Goal: Task Accomplishment & Management: Manage account settings

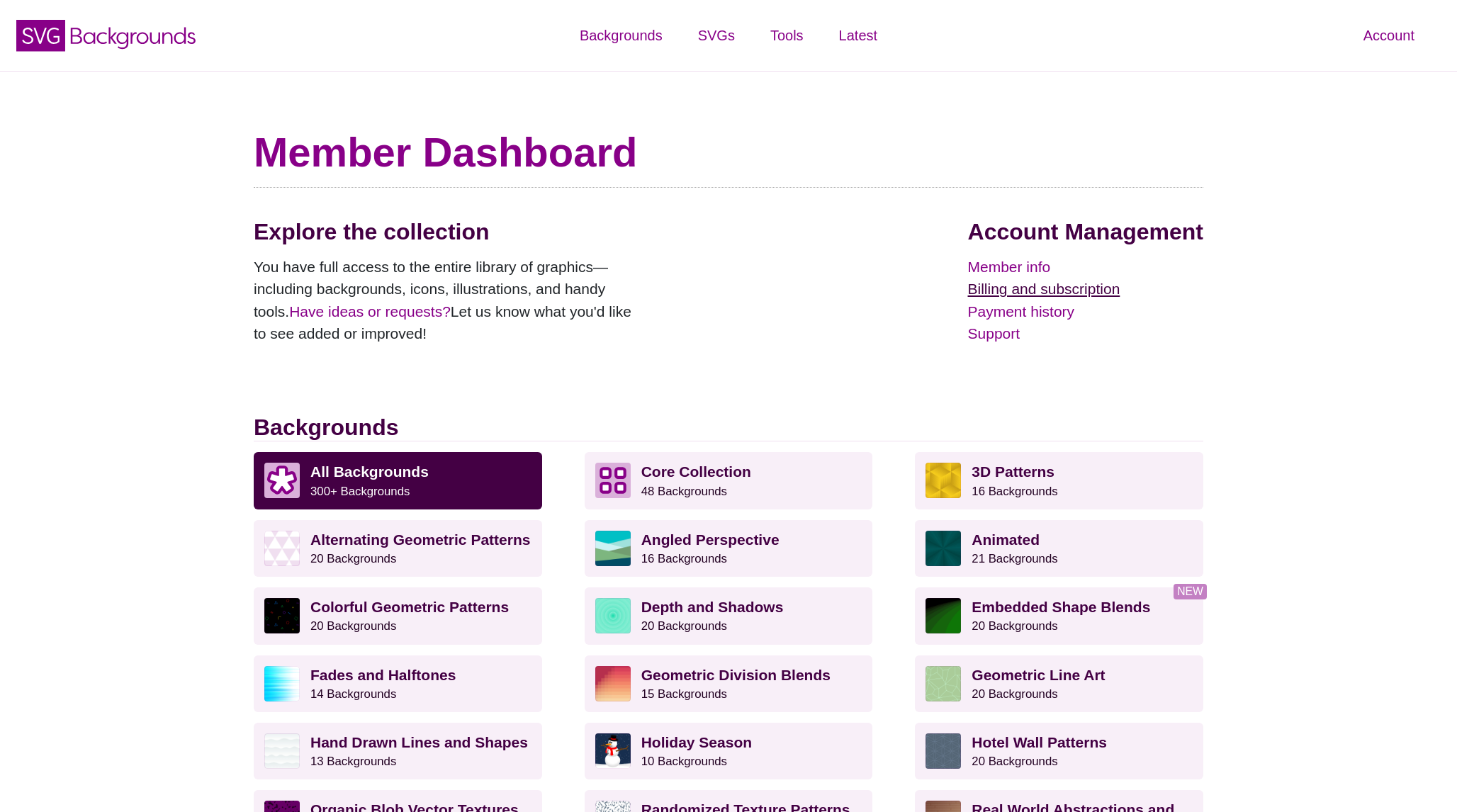
click at [1030, 288] on link "Billing and subscription" at bounding box center [1086, 288] width 235 height 22
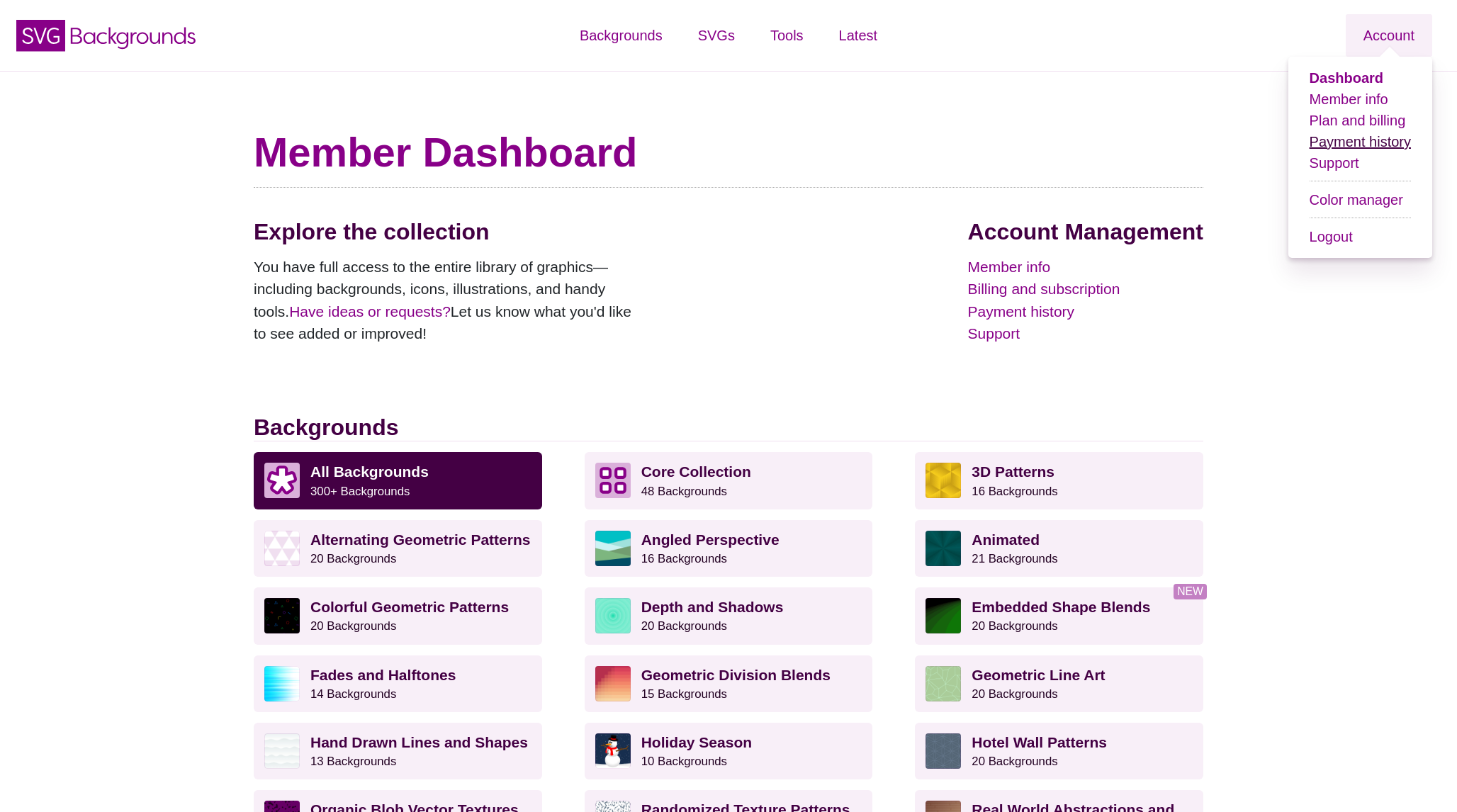
click at [1366, 138] on link "Payment history" at bounding box center [1361, 142] width 102 height 16
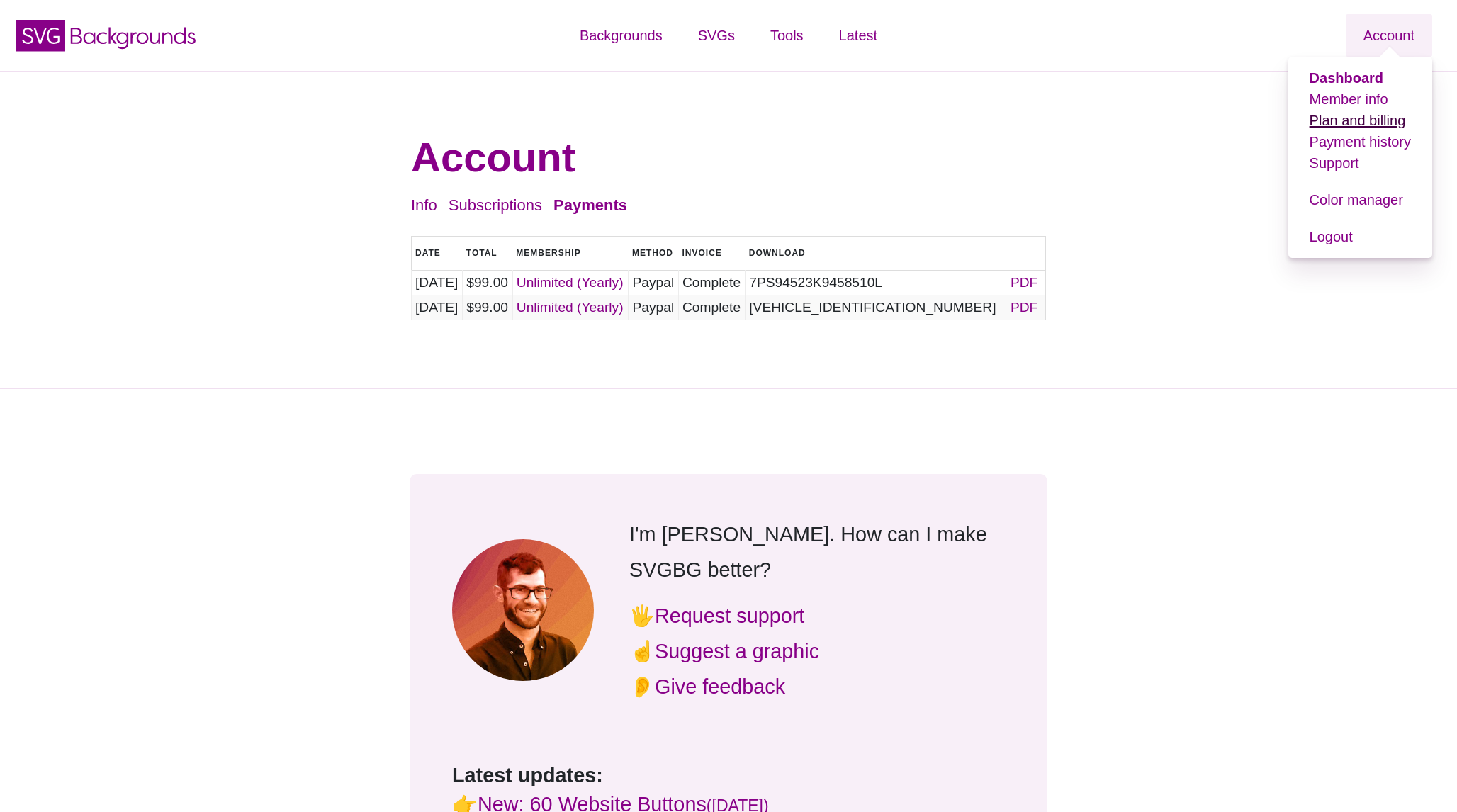
click at [1355, 118] on link "Plan and billing" at bounding box center [1358, 121] width 96 height 16
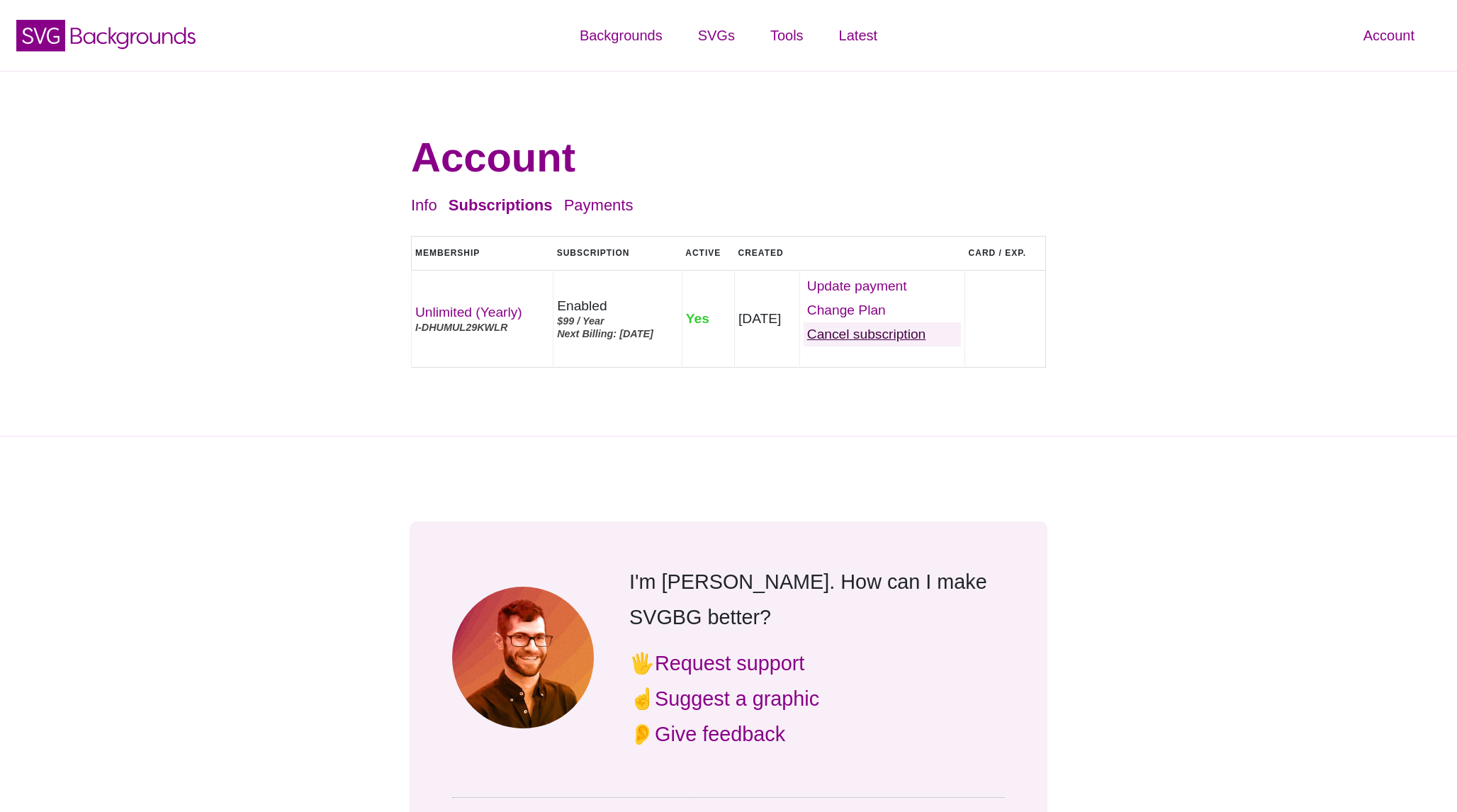
click at [928, 346] on link "Cancel" at bounding box center [882, 334] width 158 height 24
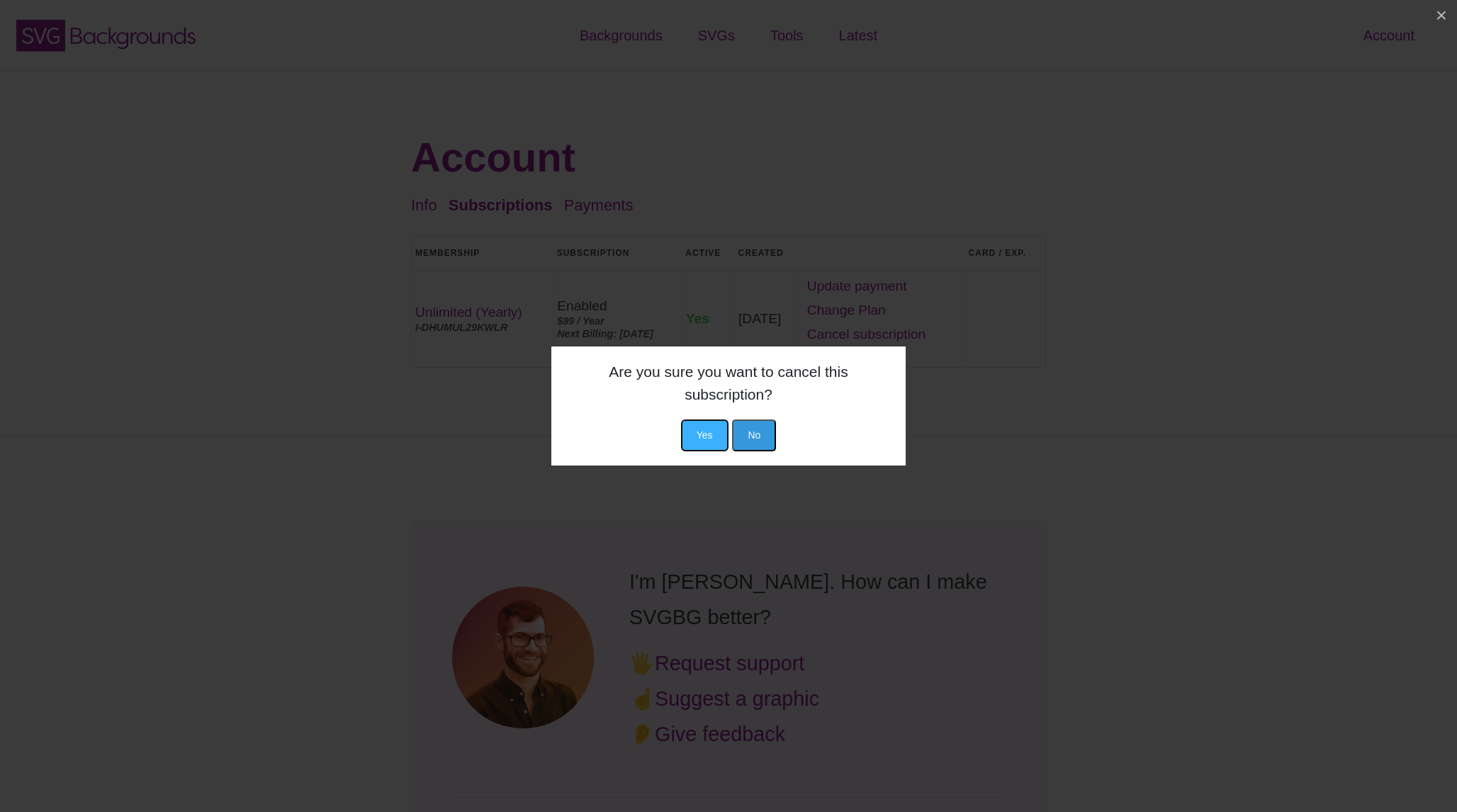
click at [696, 419] on button "Yes" at bounding box center [704, 435] width 47 height 32
click at [707, 427] on button "Yes" at bounding box center [704, 435] width 47 height 32
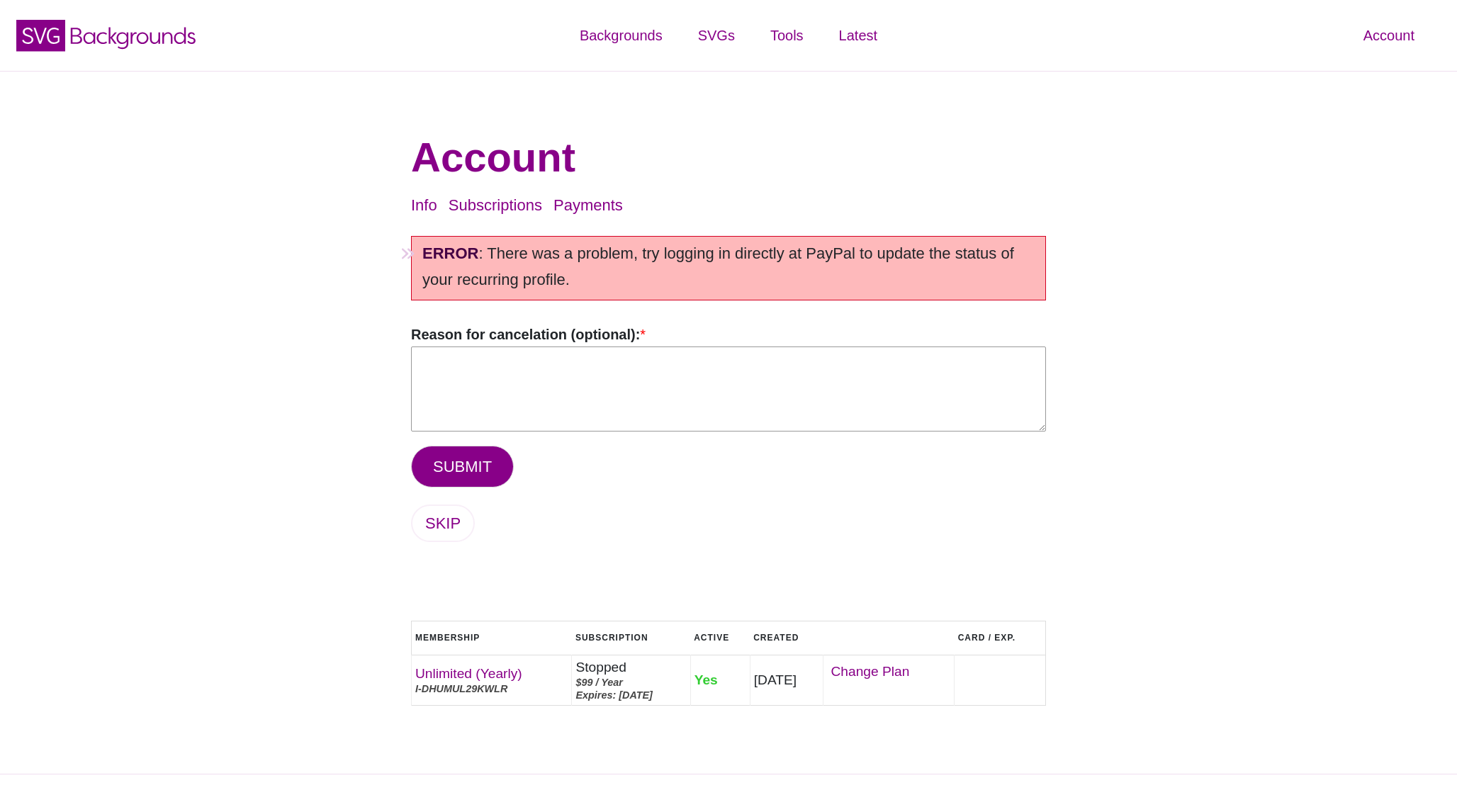
click at [658, 393] on textarea "Reason for cancelation (optional): *" at bounding box center [728, 388] width 635 height 85
click at [477, 467] on button "SUBMIT" at bounding box center [462, 467] width 102 height 42
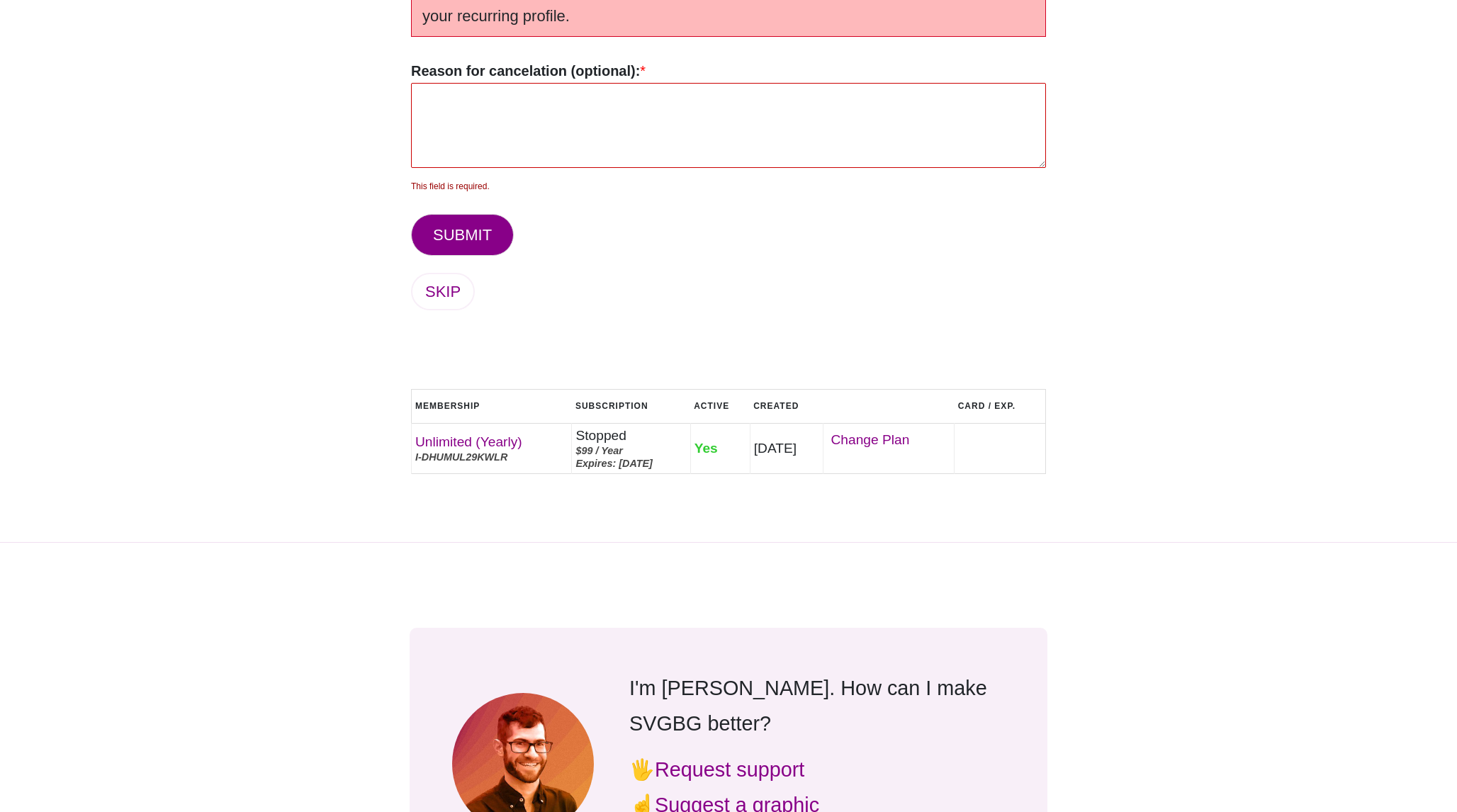
scroll to position [264, 0]
click at [523, 150] on textarea "Reason for cancelation (optional): *" at bounding box center [728, 124] width 635 height 85
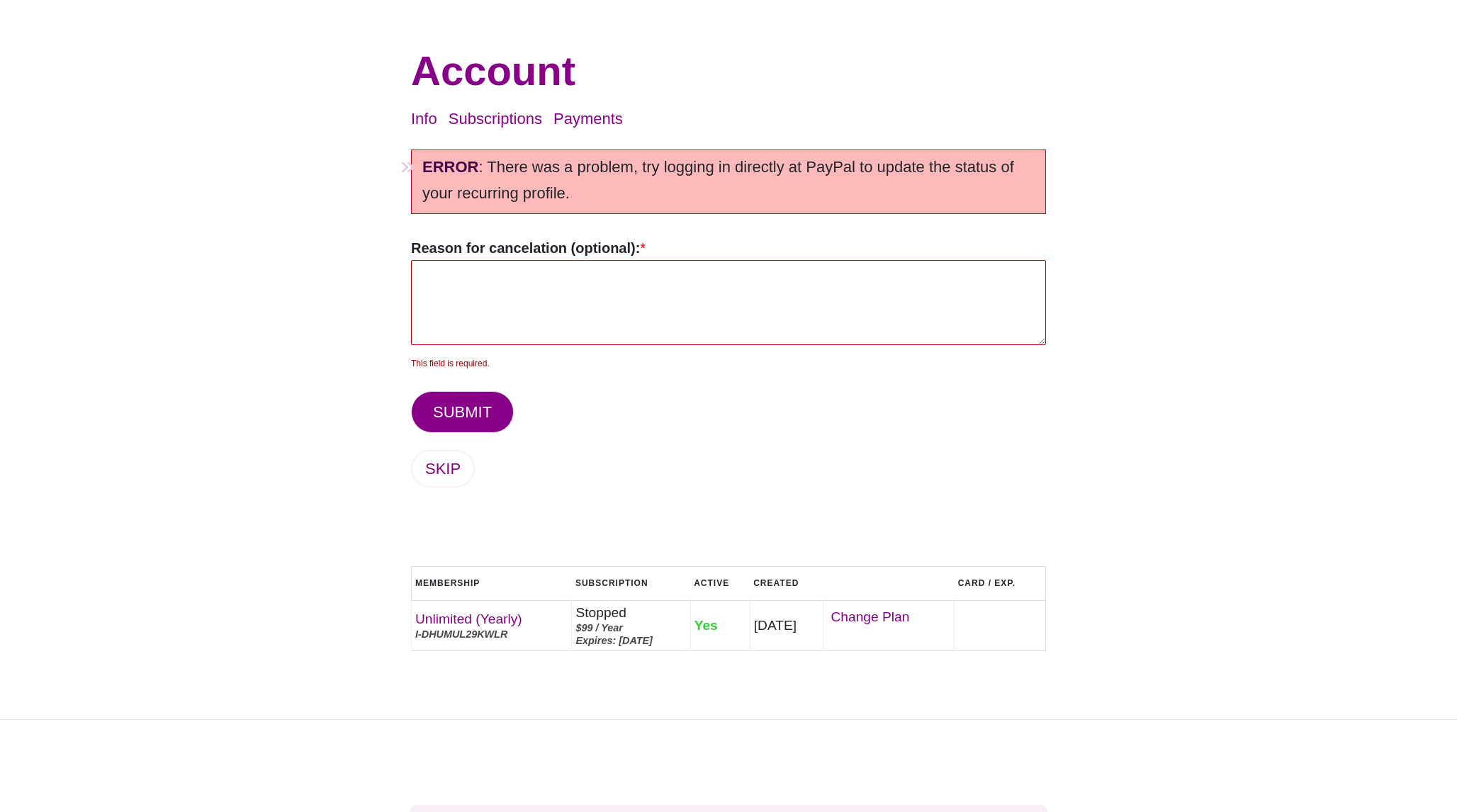
scroll to position [79, 0]
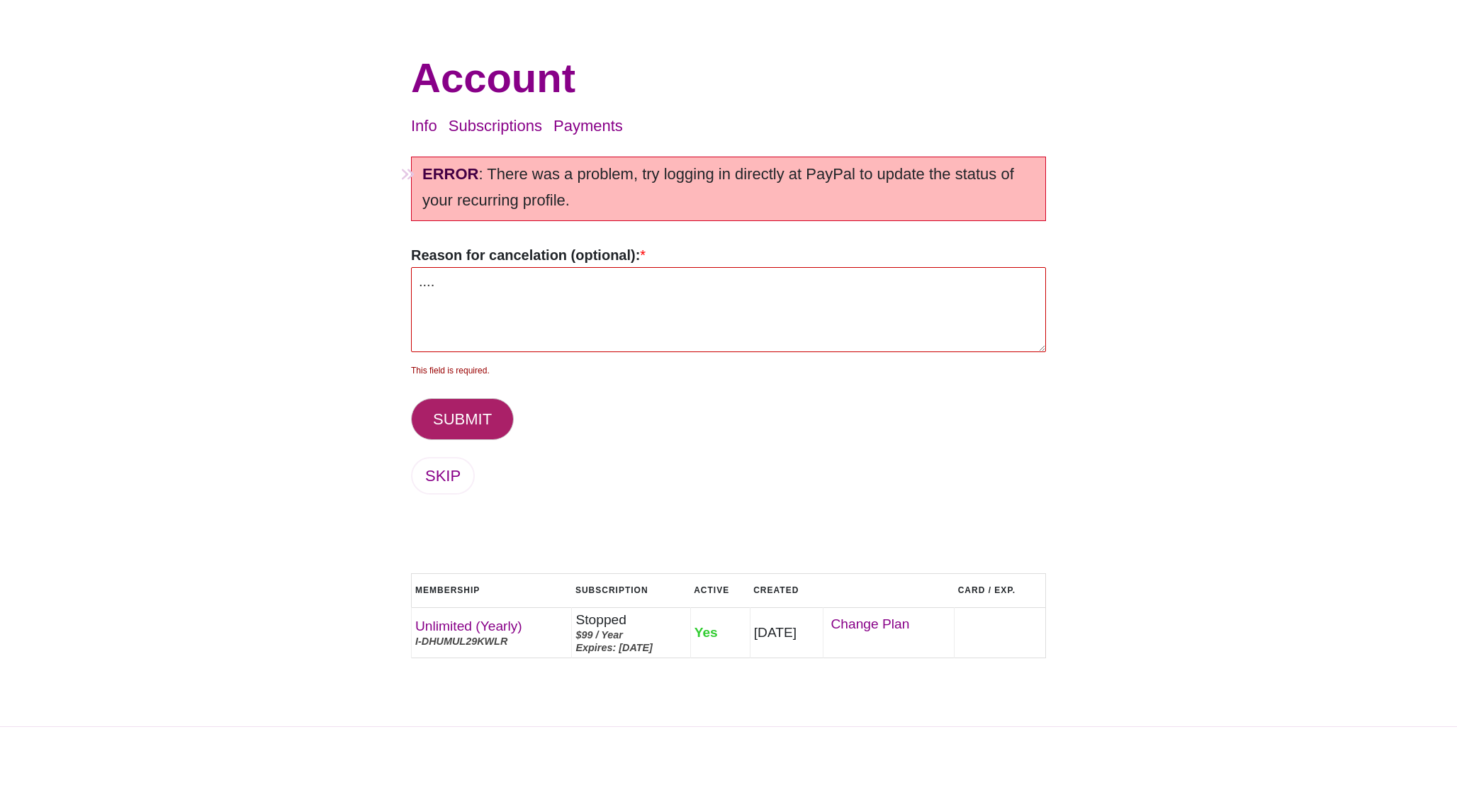
type textarea "...."
click at [481, 404] on button "SUBMIT" at bounding box center [462, 418] width 102 height 42
